Goal: Navigation & Orientation: Understand site structure

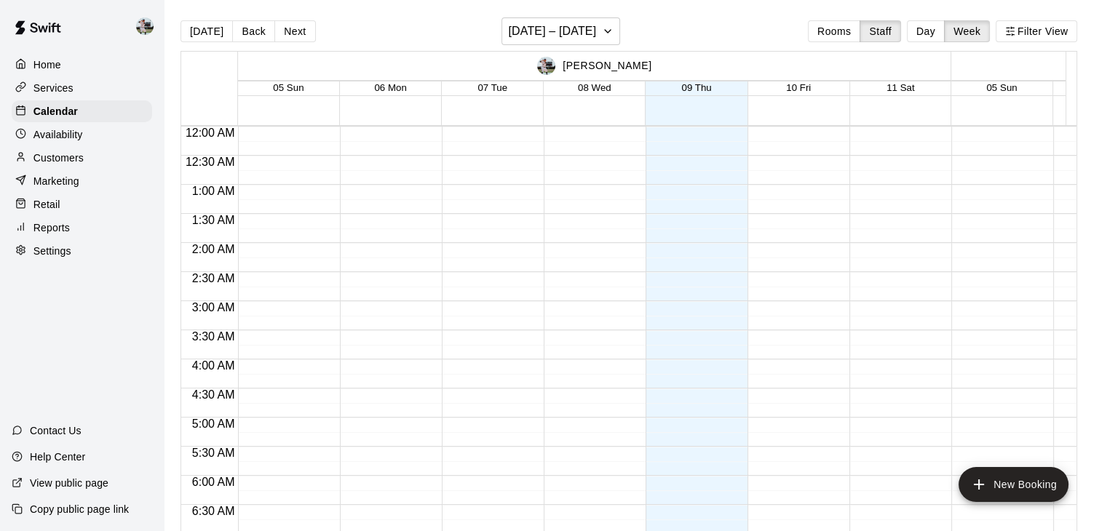
scroll to position [722, 89]
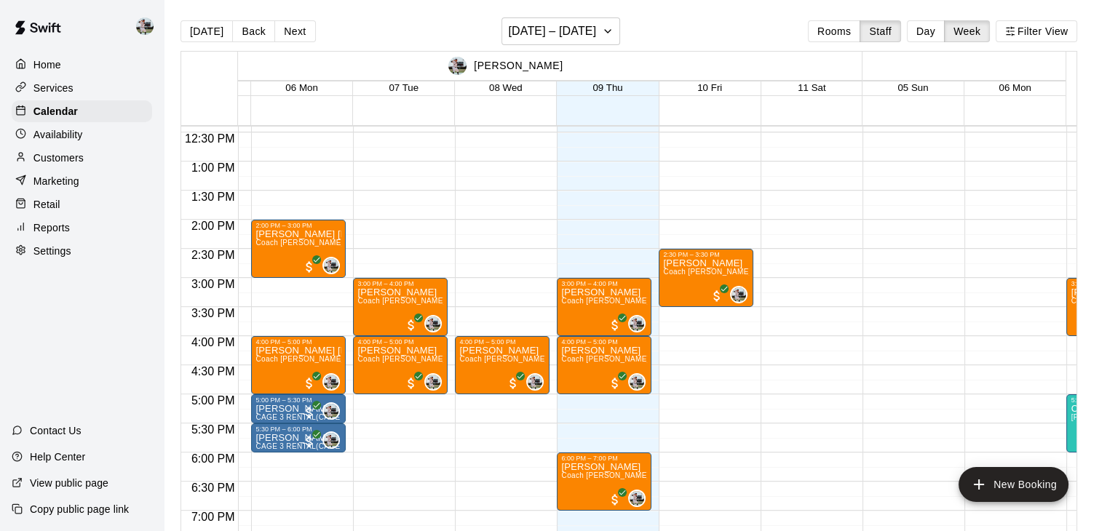
click at [63, 186] on p "Marketing" at bounding box center [56, 181] width 46 height 15
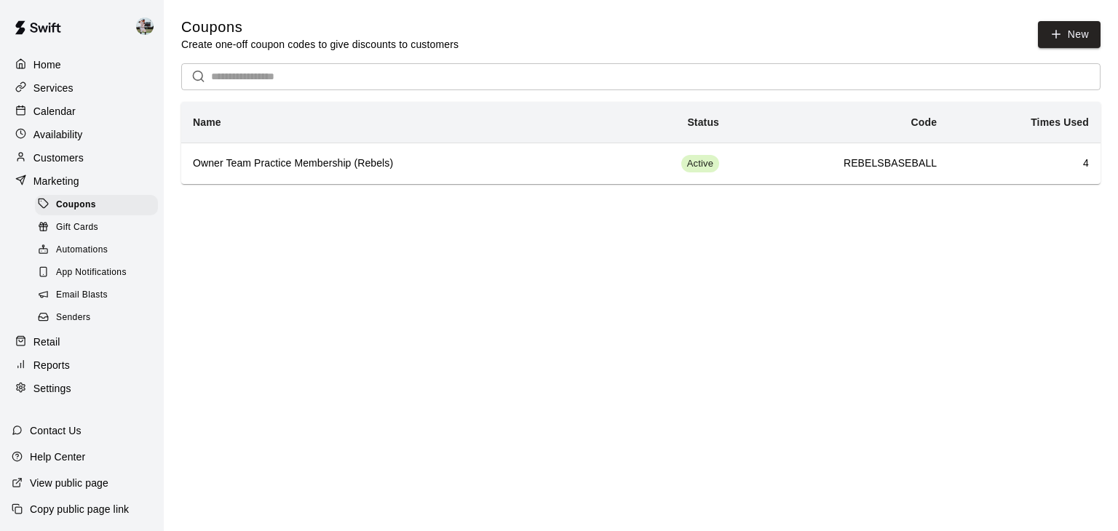
click at [88, 303] on span "Email Blasts" at bounding box center [82, 295] width 52 height 15
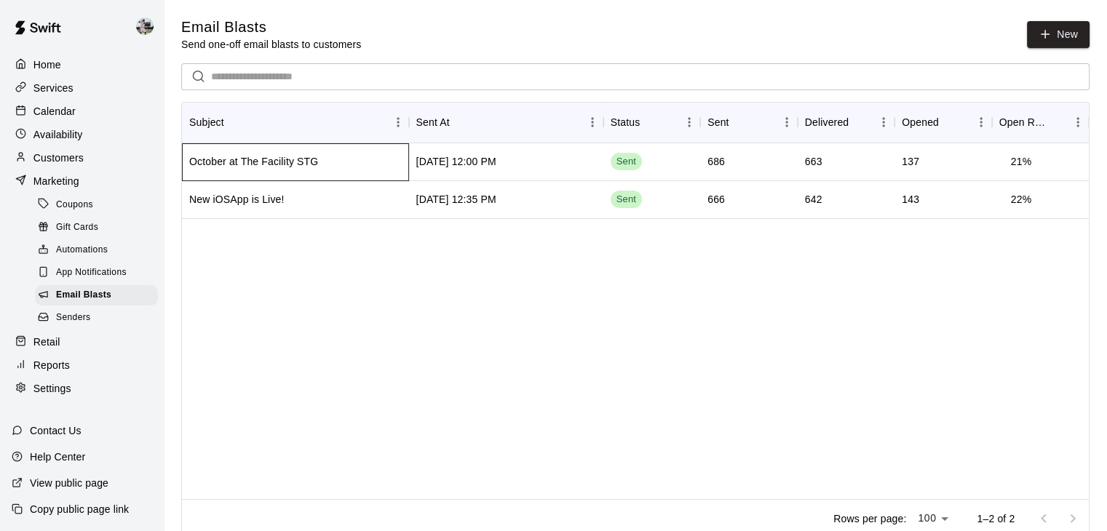
click at [346, 154] on div "October at The Facility STG" at bounding box center [295, 162] width 227 height 38
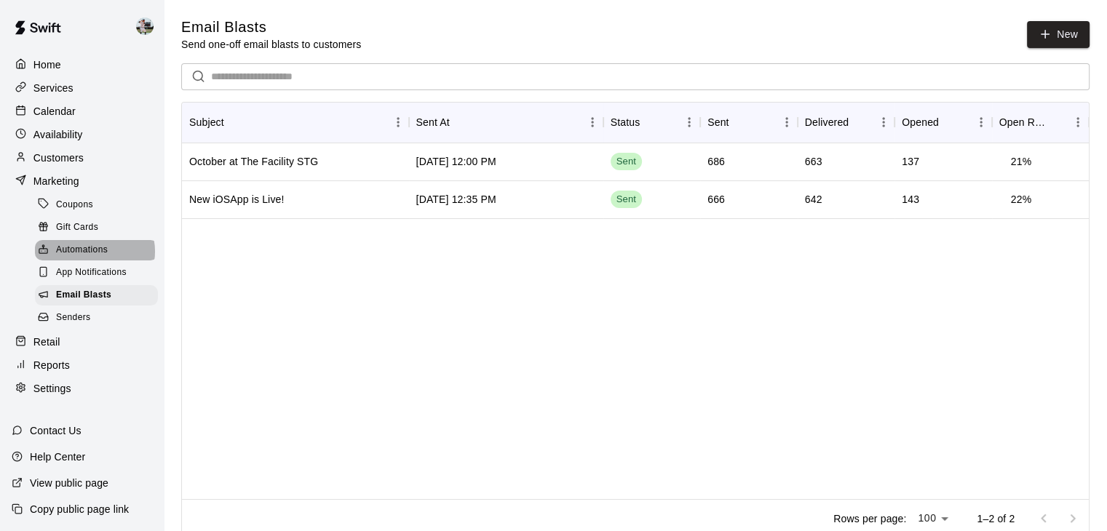
click at [94, 258] on span "Automations" at bounding box center [82, 250] width 52 height 15
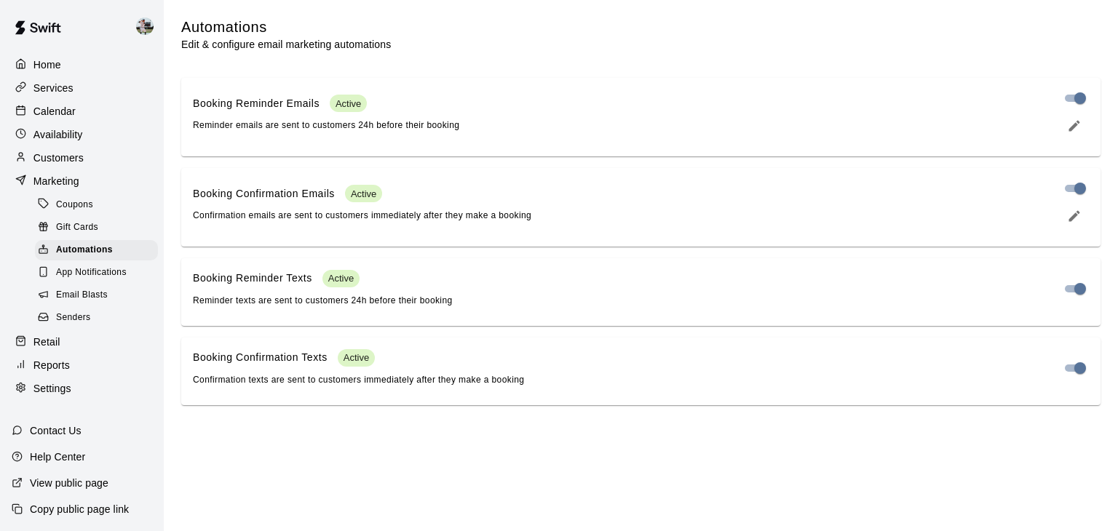
click at [496, 309] on div "Booking Reminder Texts Active Reminder texts are sent to customers 24h before t…" at bounding box center [620, 289] width 855 height 39
click at [1070, 229] on button "edit" at bounding box center [1074, 216] width 29 height 26
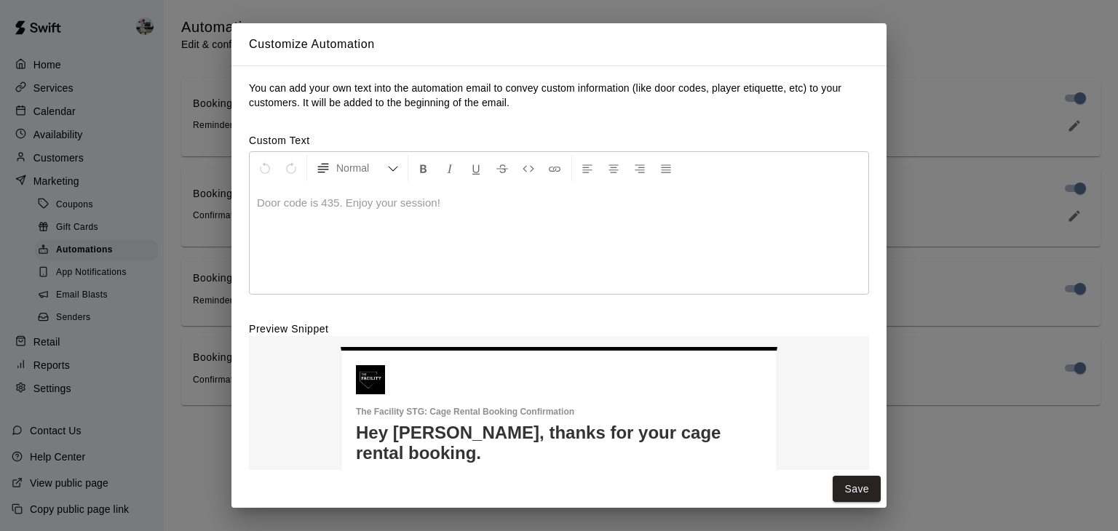
click at [943, 26] on div "Customize Automation You can add your own text into the automation email to con…" at bounding box center [559, 265] width 1118 height 531
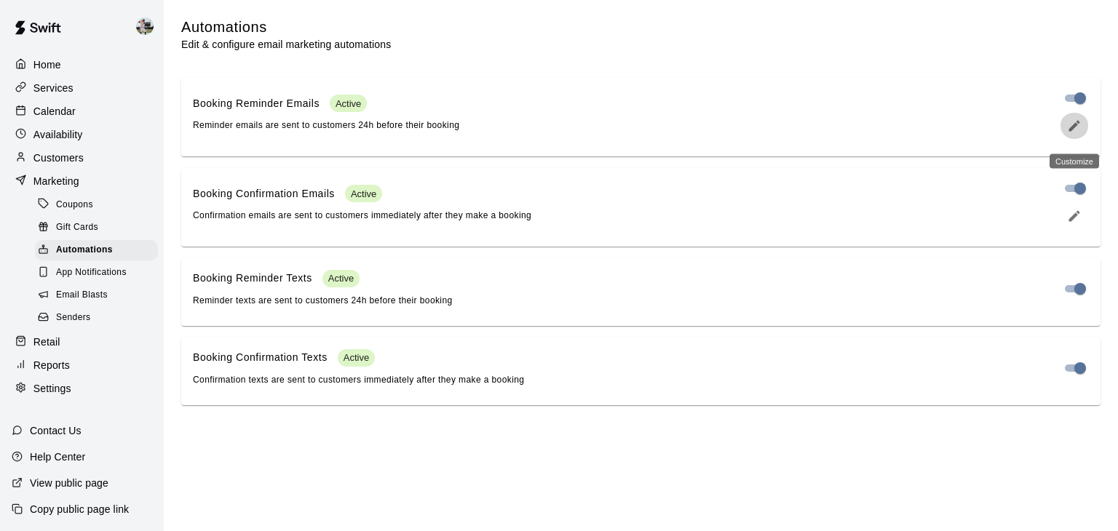
click at [1076, 129] on icon "edit" at bounding box center [1074, 125] width 11 height 11
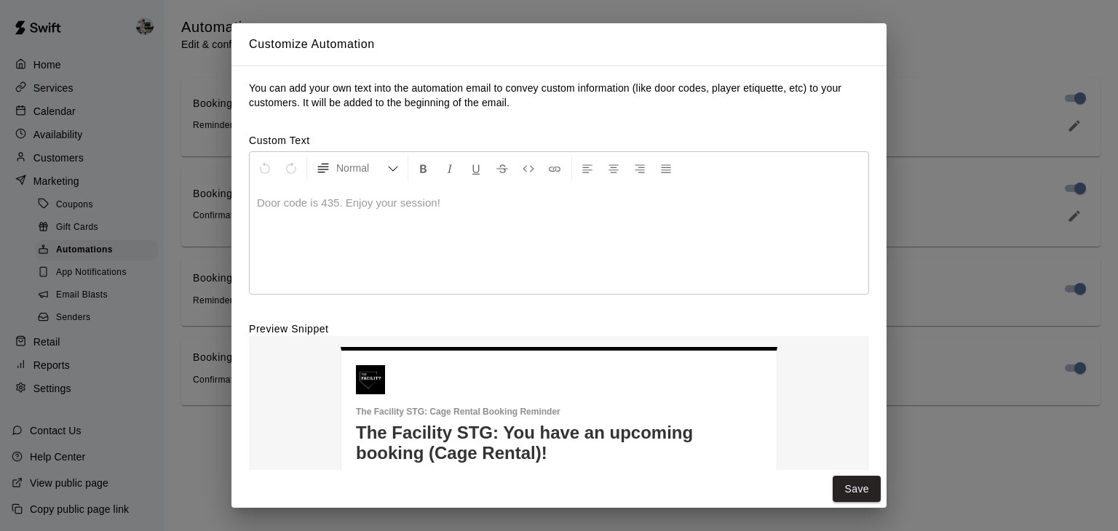
click at [941, 27] on div "Customize Automation You can add your own text into the automation email to con…" at bounding box center [559, 265] width 1118 height 531
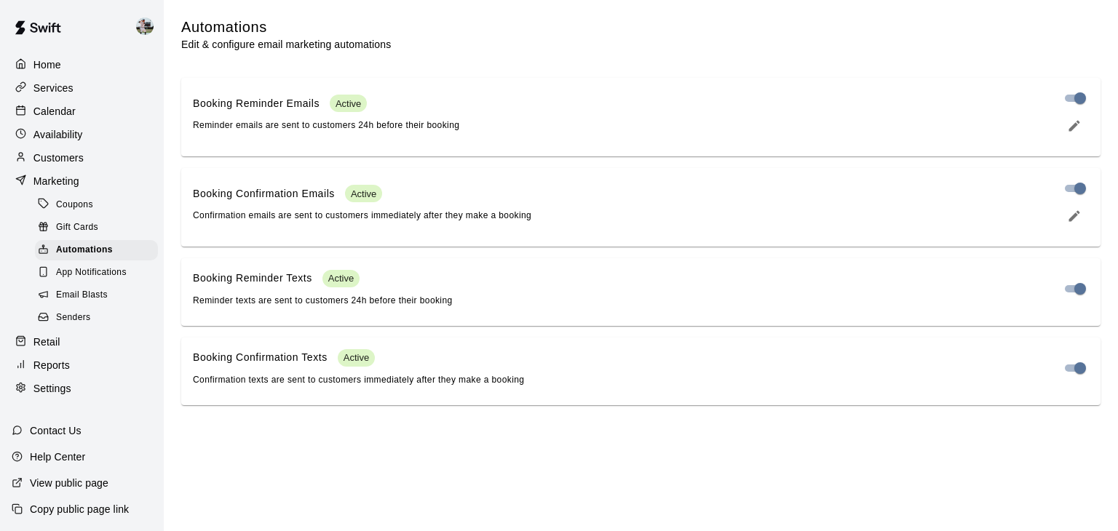
click at [119, 280] on span "App Notifications" at bounding box center [91, 273] width 71 height 15
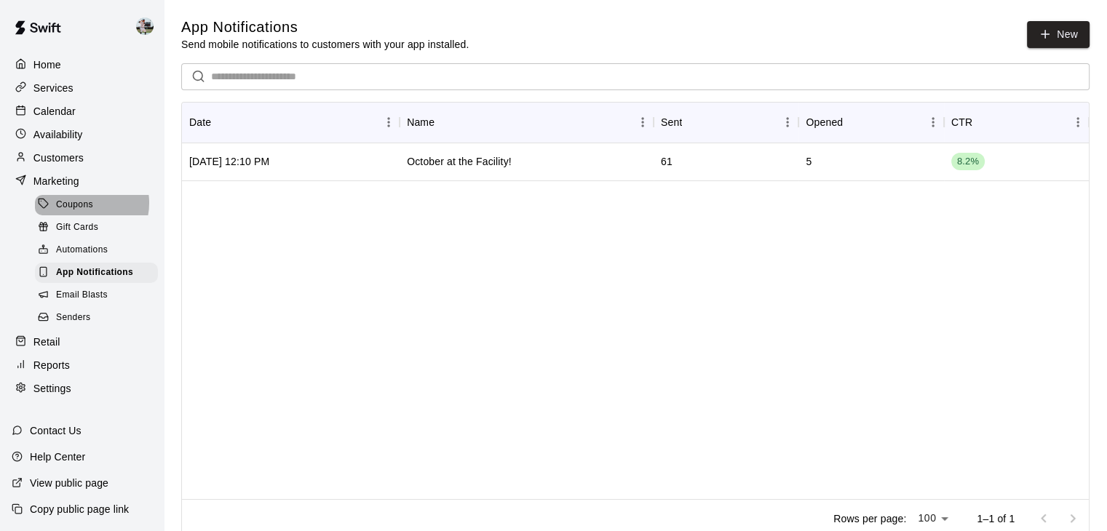
click at [82, 210] on span "Coupons" at bounding box center [74, 205] width 37 height 15
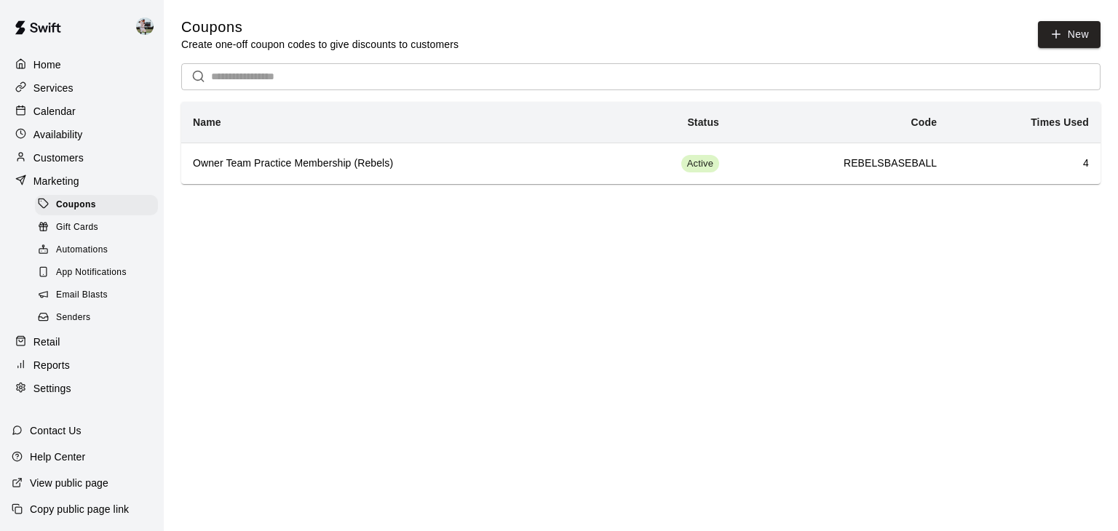
click at [82, 231] on span "Gift Cards" at bounding box center [77, 228] width 42 height 15
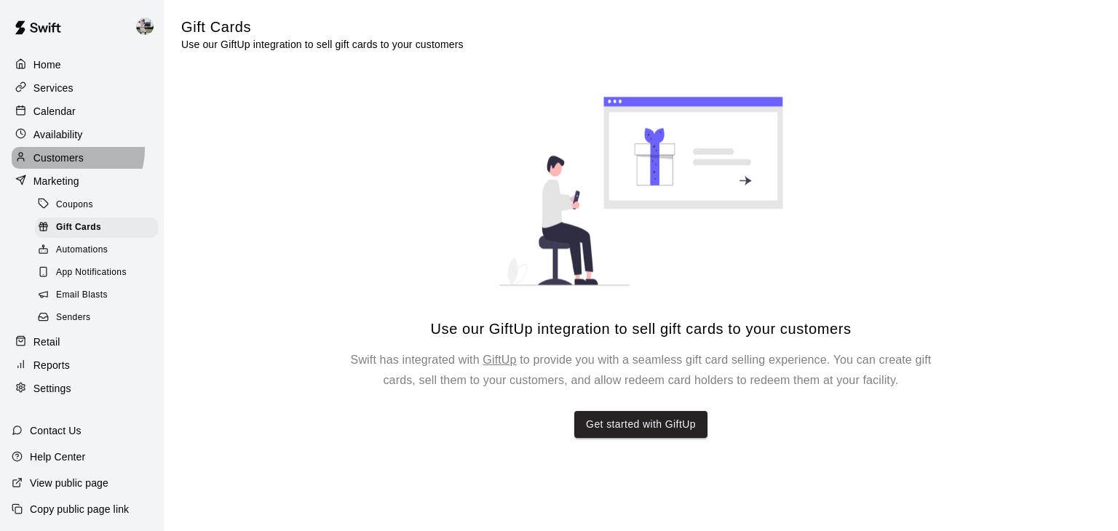
click at [72, 154] on div "Customers" at bounding box center [82, 158] width 141 height 22
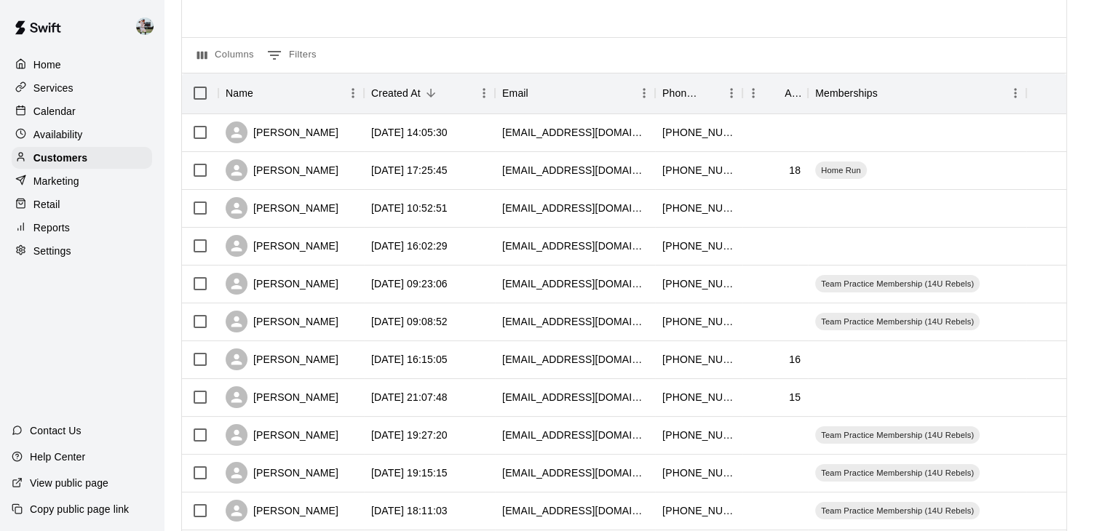
scroll to position [116, 0]
click at [103, 189] on div "Marketing" at bounding box center [82, 181] width 141 height 22
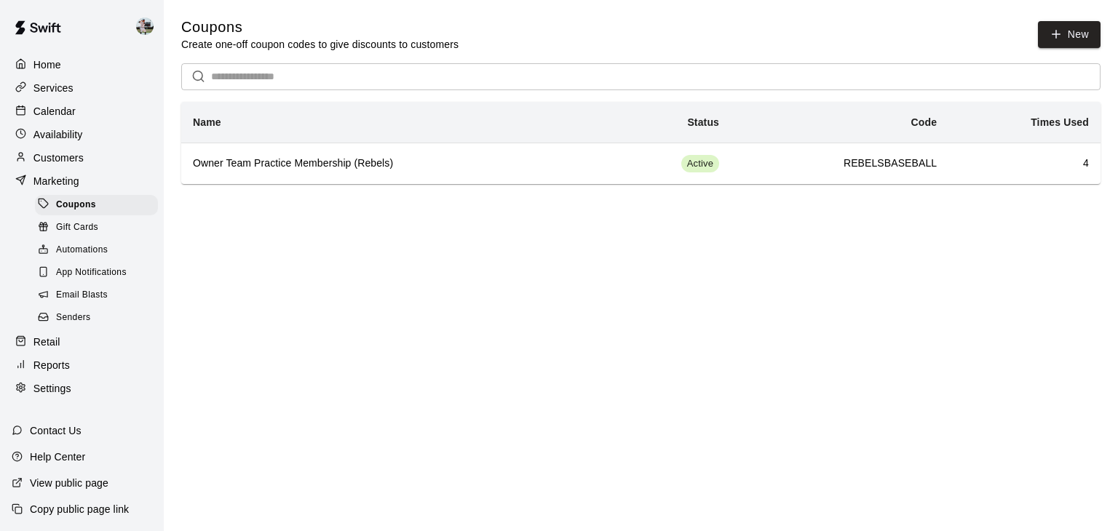
click at [82, 328] on div "Senders" at bounding box center [96, 318] width 123 height 20
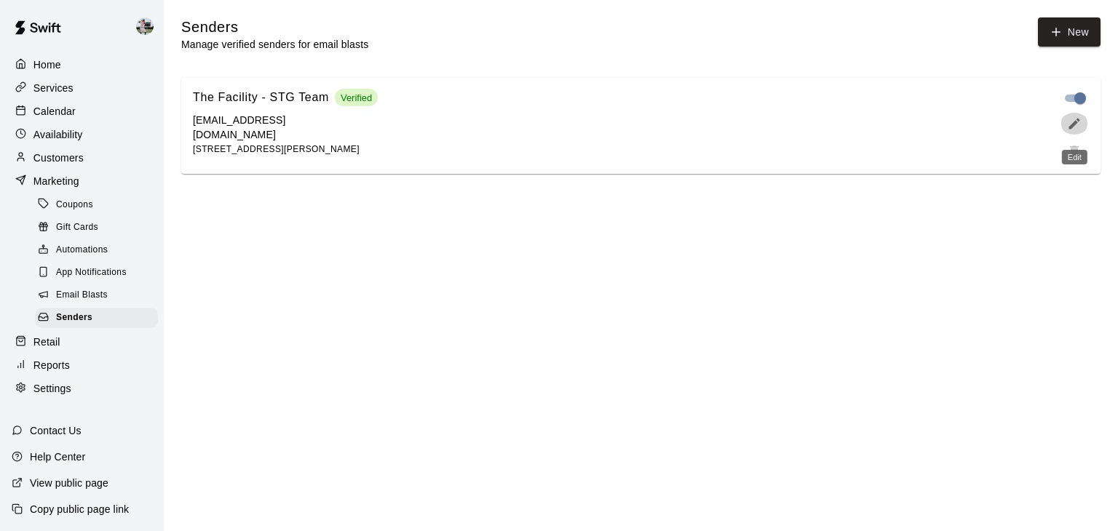
click at [1075, 129] on icon "edit" at bounding box center [1074, 123] width 11 height 11
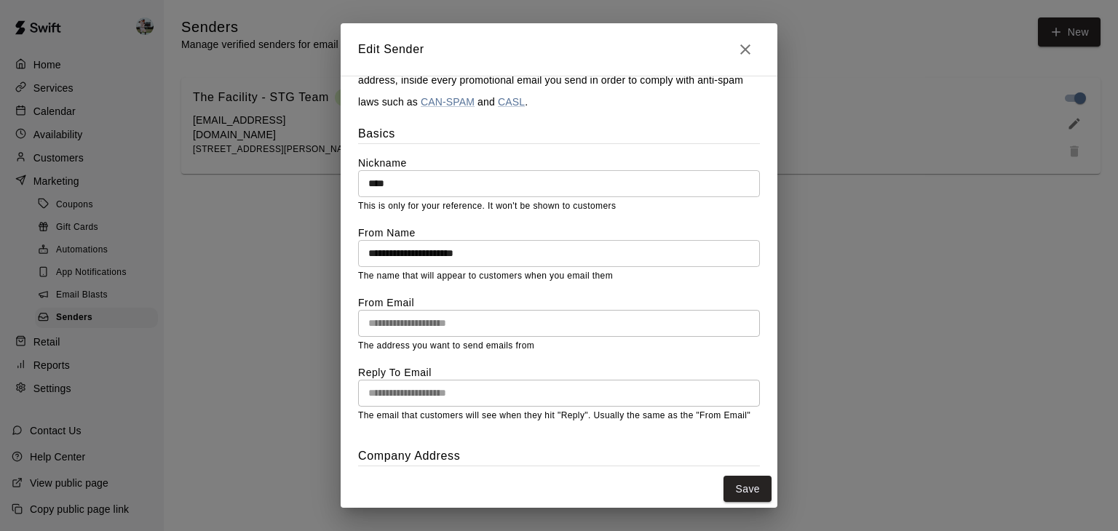
scroll to position [35, 0]
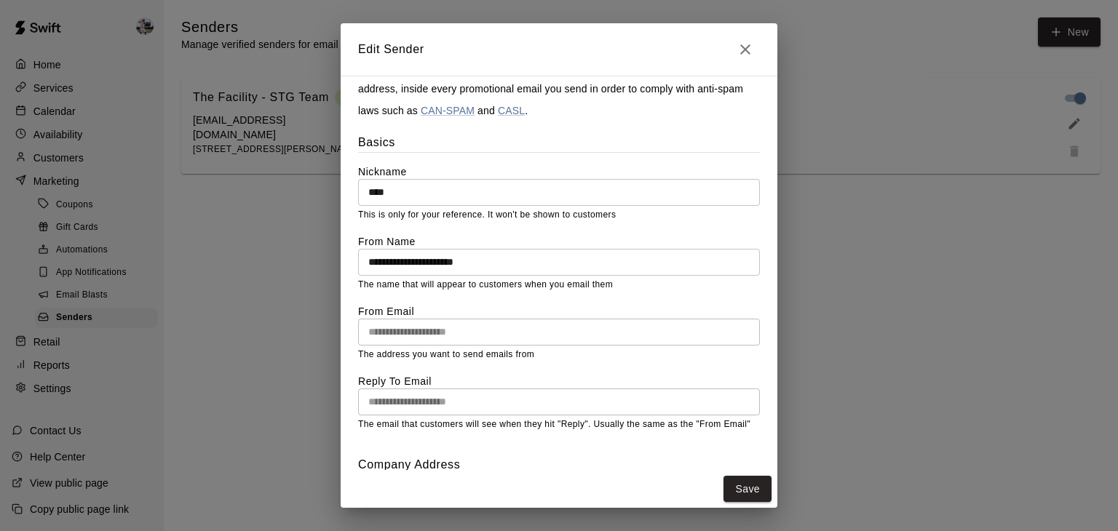
click at [408, 189] on input "****" at bounding box center [559, 192] width 402 height 27
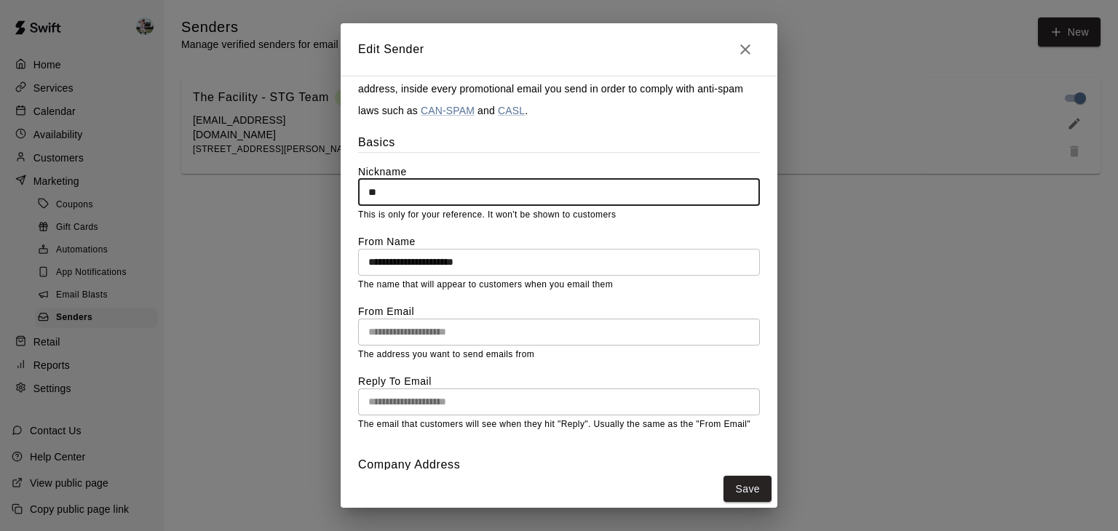
type input "*"
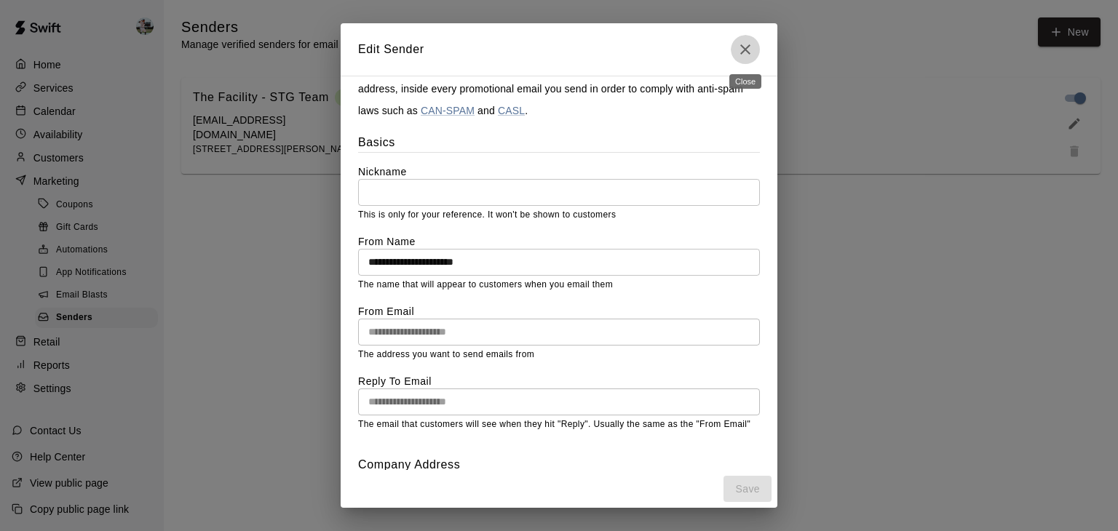
click at [740, 56] on icon "Close" at bounding box center [745, 49] width 17 height 17
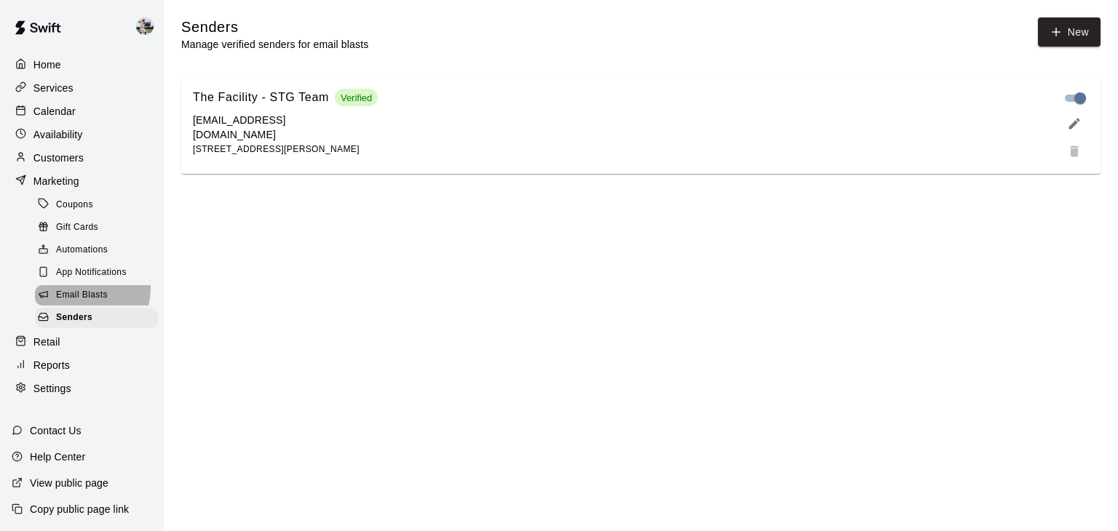
click at [86, 301] on span "Email Blasts" at bounding box center [82, 295] width 52 height 15
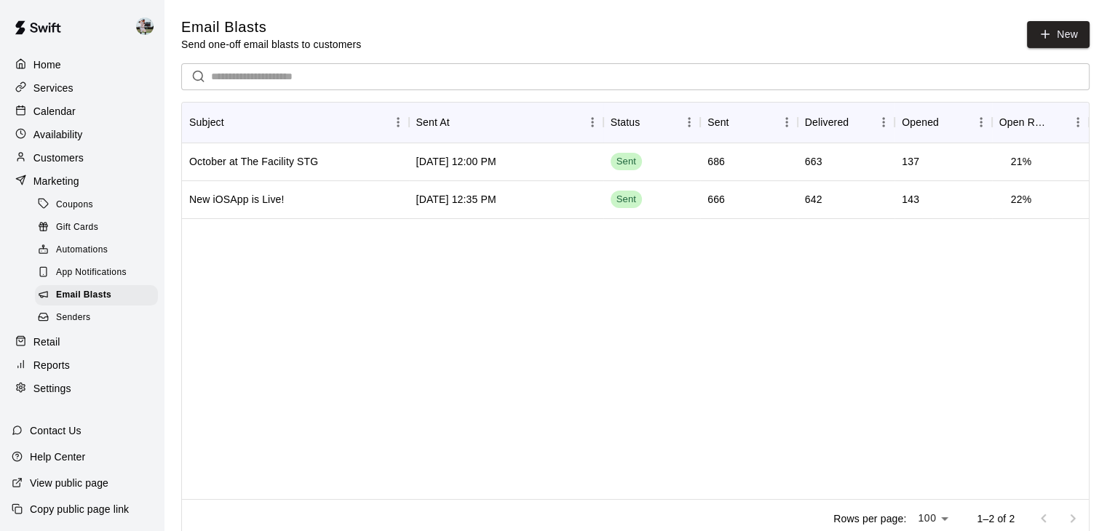
click at [76, 400] on div "Settings" at bounding box center [82, 389] width 141 height 22
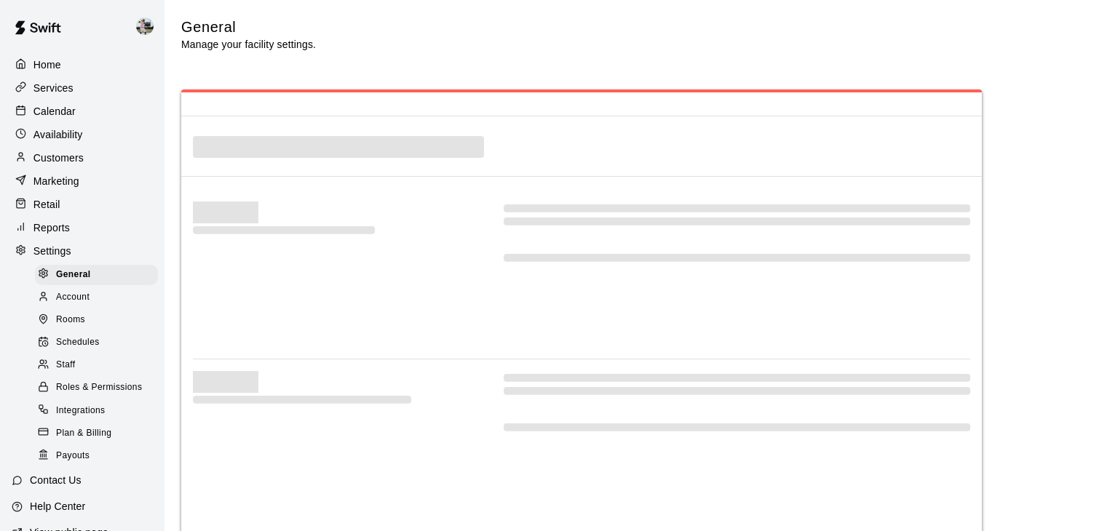
select select "**"
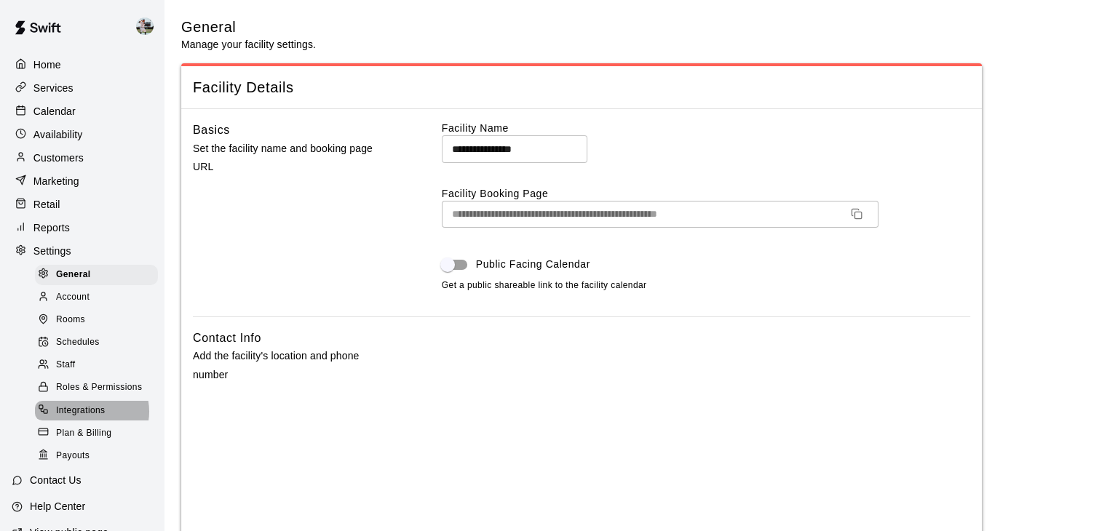
click at [88, 419] on span "Integrations" at bounding box center [81, 411] width 50 height 15
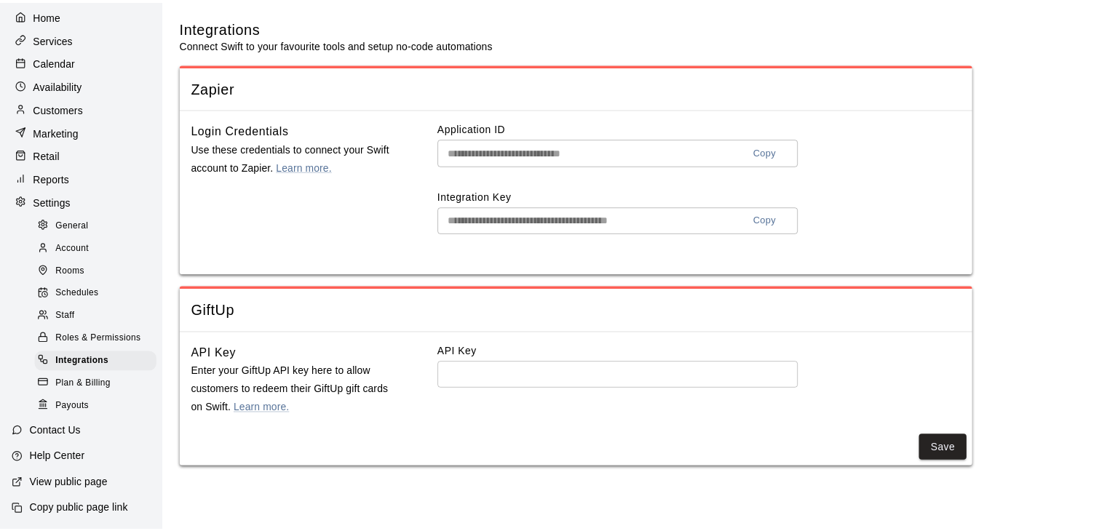
scroll to position [58, 0]
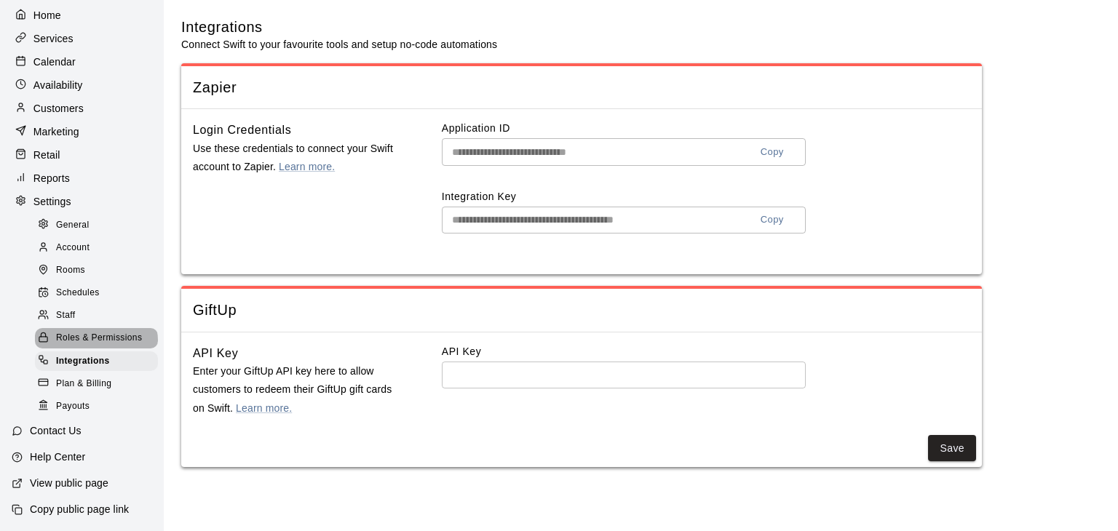
click at [95, 346] on span "Roles & Permissions" at bounding box center [99, 338] width 86 height 15
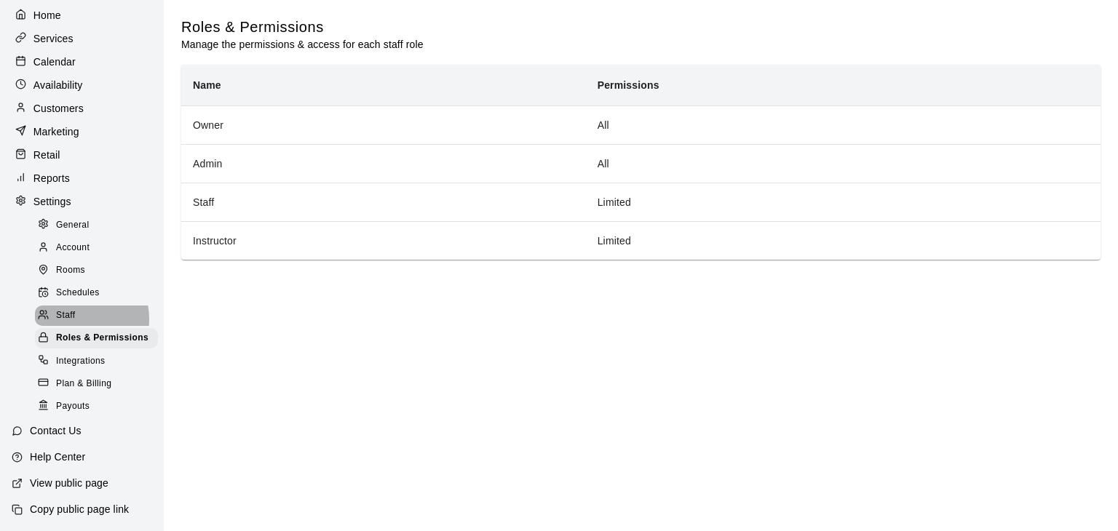
click at [73, 323] on span "Staff" at bounding box center [65, 316] width 19 height 15
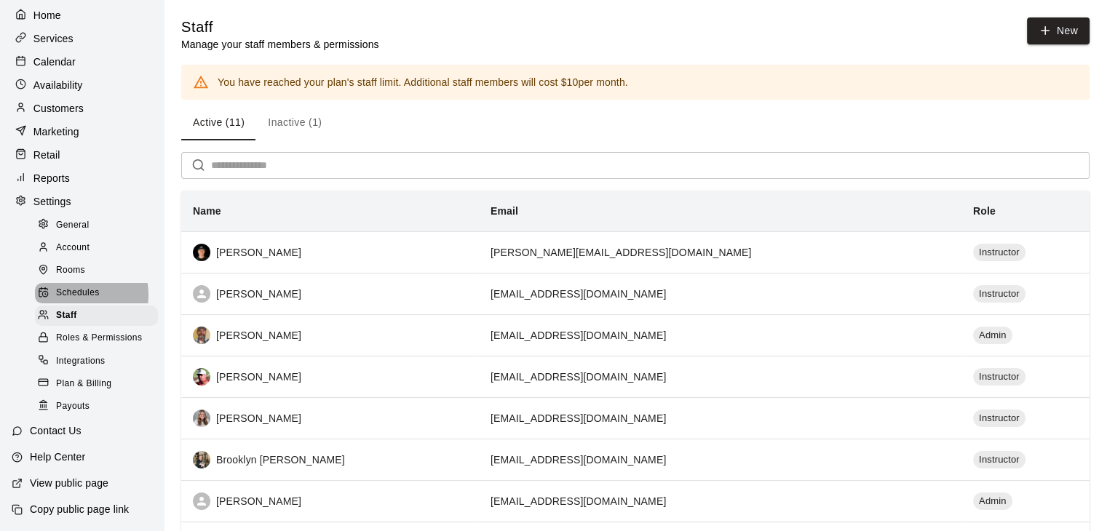
click at [73, 301] on span "Schedules" at bounding box center [78, 293] width 44 height 15
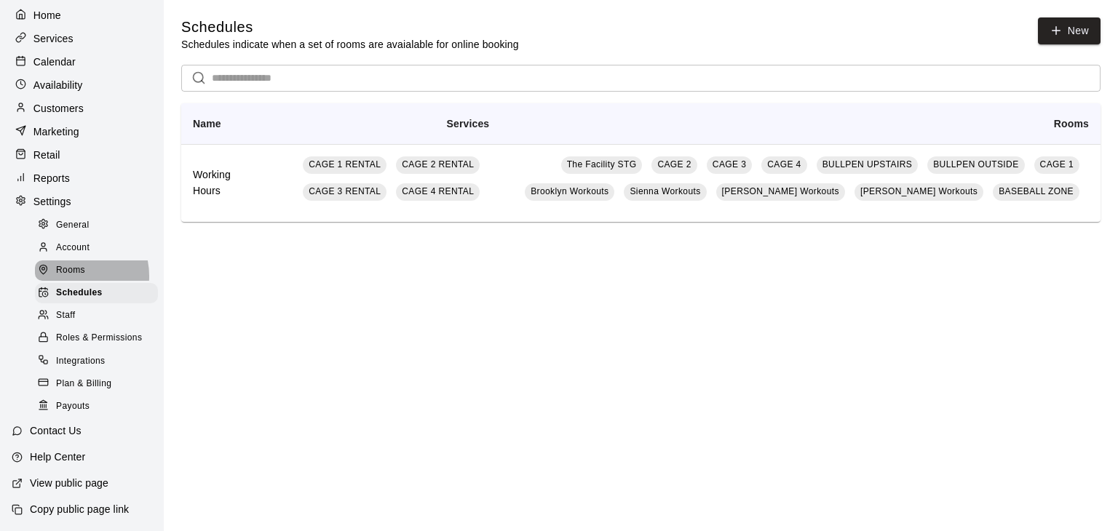
click at [73, 278] on span "Rooms" at bounding box center [70, 271] width 29 height 15
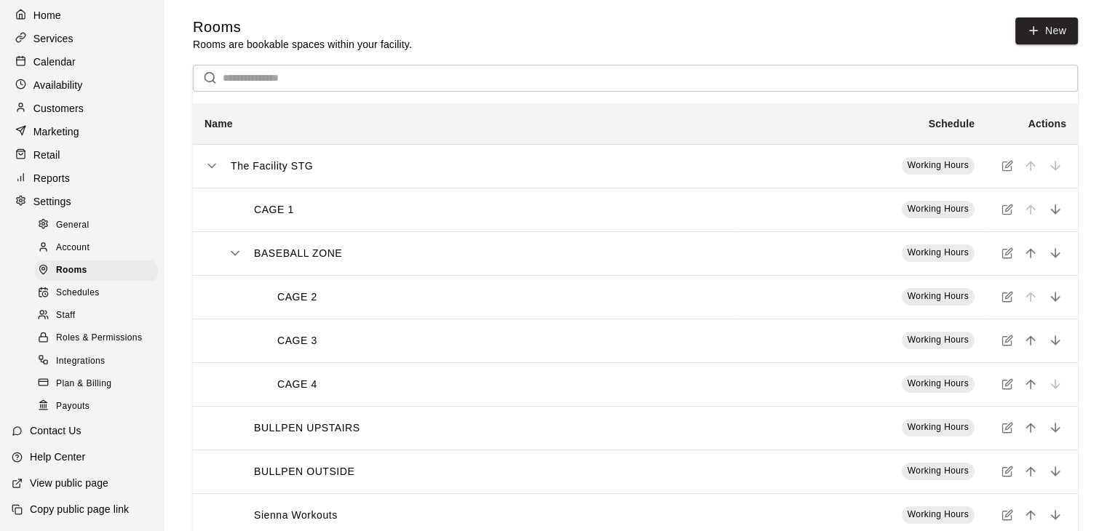
click at [76, 251] on span "Account" at bounding box center [72, 248] width 33 height 15
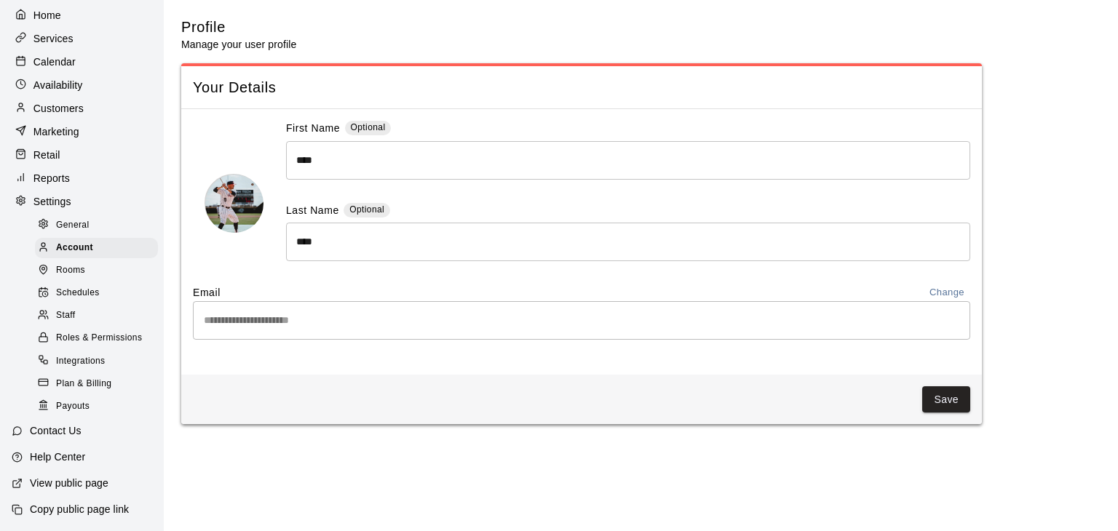
click at [80, 232] on span "General" at bounding box center [72, 225] width 33 height 15
select select "**"
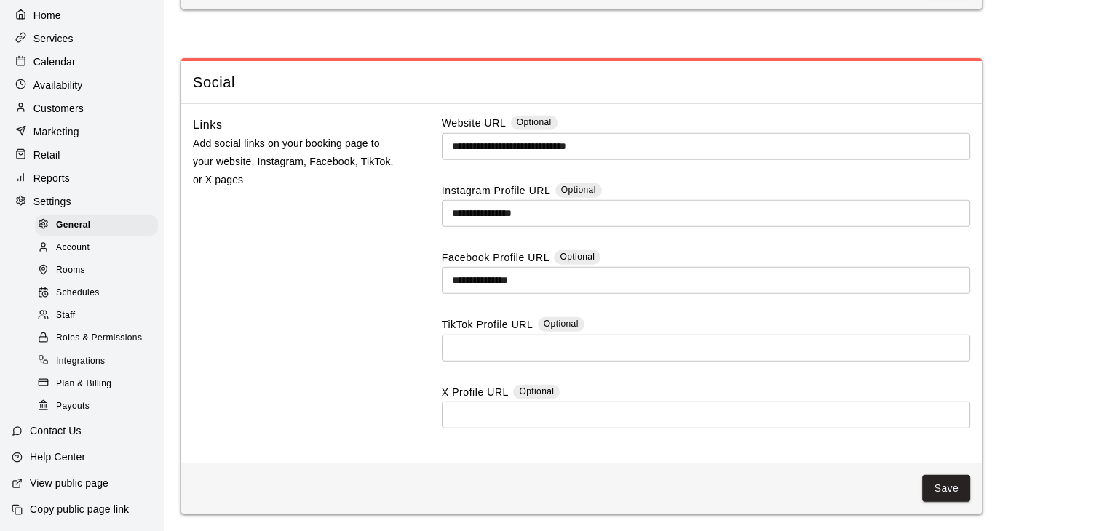
scroll to position [3995, 0]
